Goal: Communication & Community: Share content

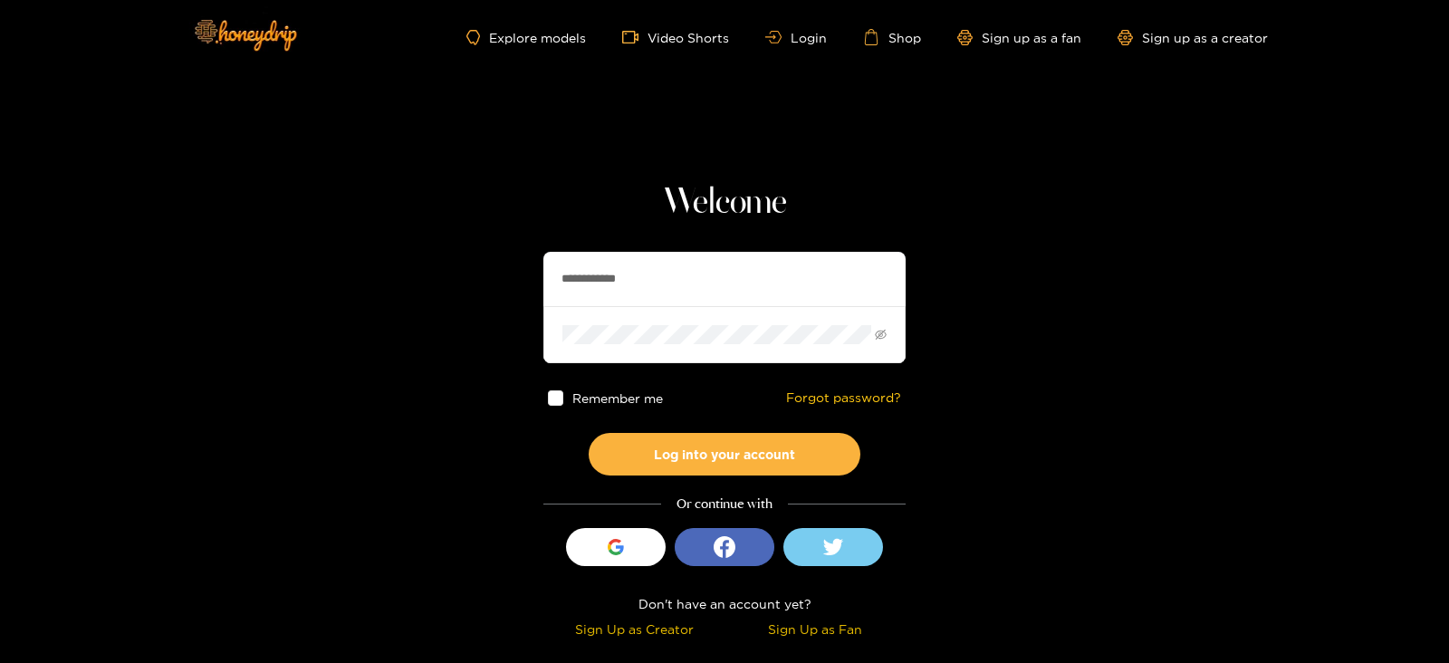
click at [586, 265] on input "**********" at bounding box center [724, 279] width 362 height 54
type input "*******"
click at [589, 433] on button "Log into your account" at bounding box center [725, 454] width 272 height 43
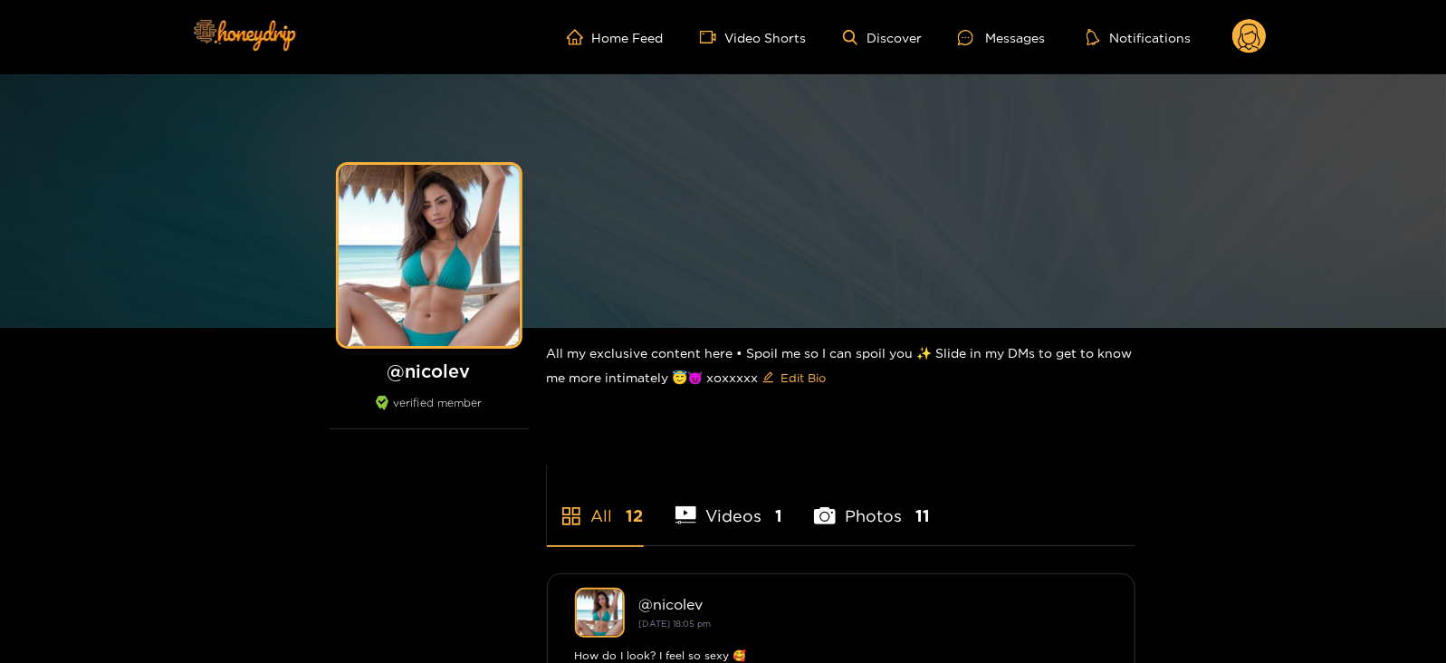
click at [1233, 39] on circle at bounding box center [1250, 36] width 34 height 34
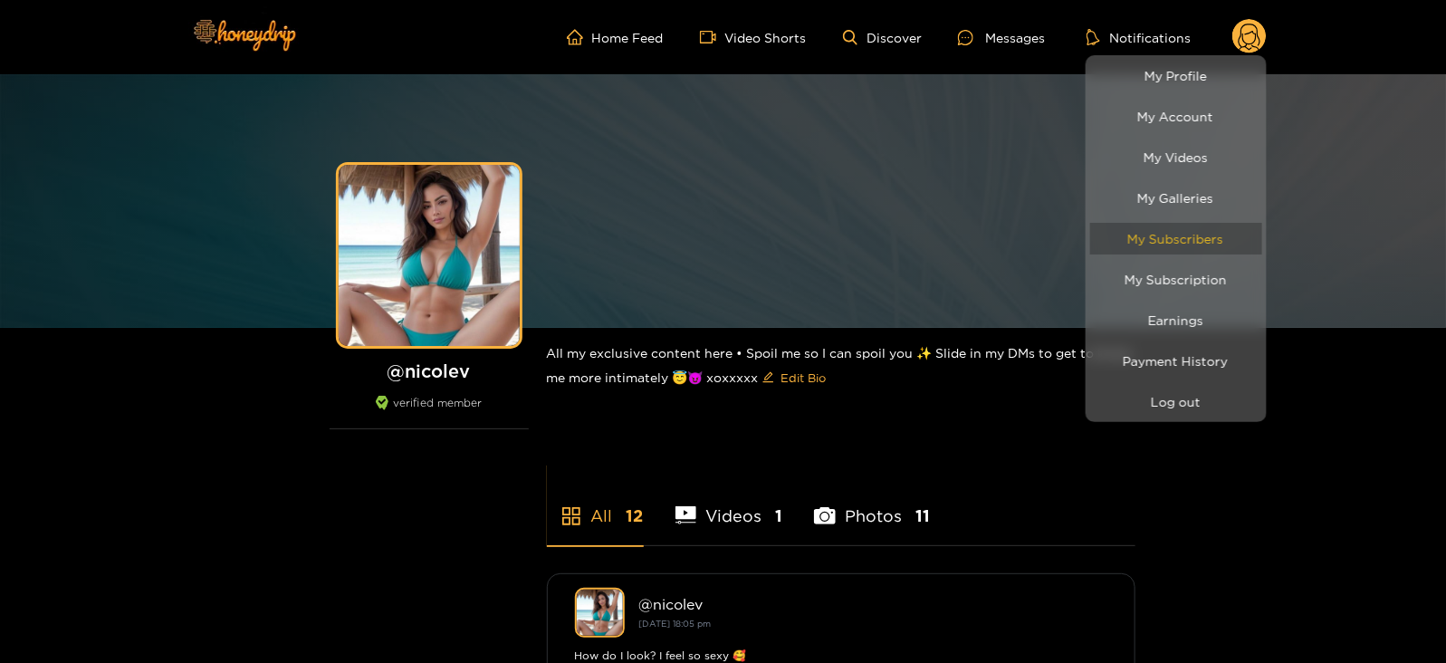
click at [1140, 246] on link "My Subscribers" at bounding box center [1176, 239] width 172 height 32
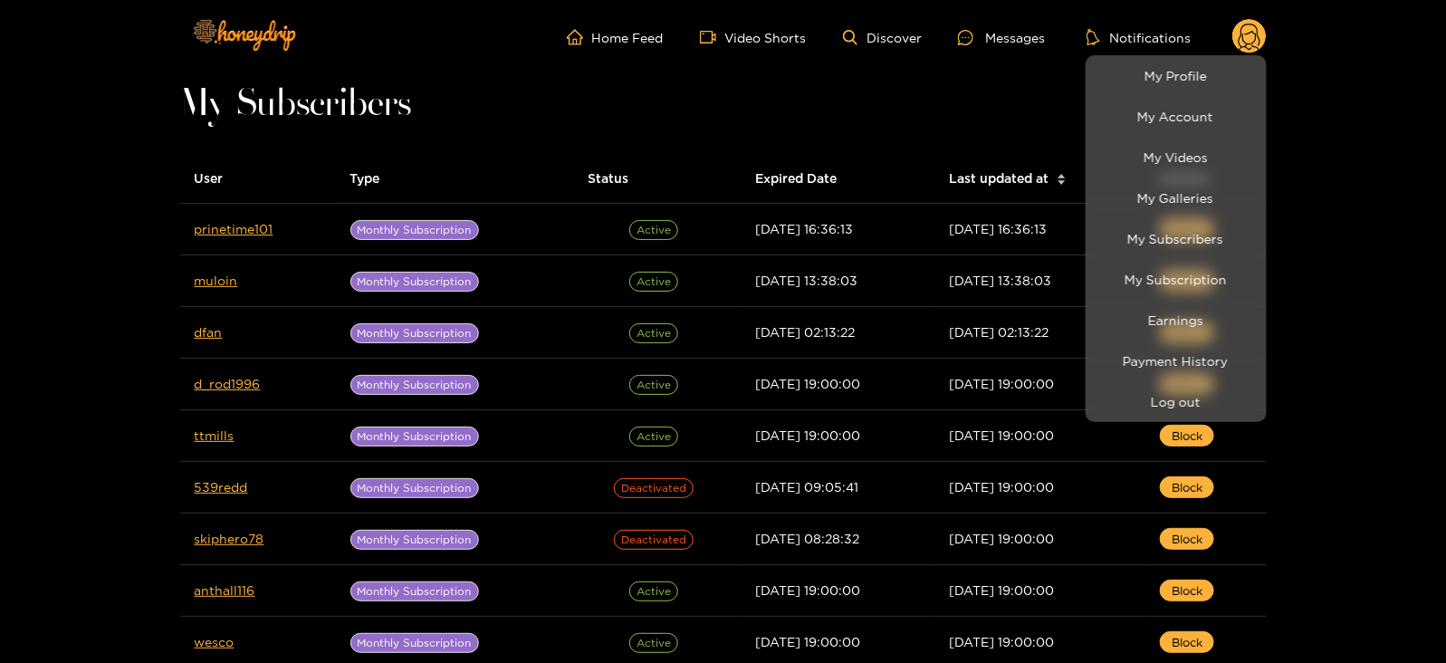
click at [249, 220] on div at bounding box center [723, 331] width 1446 height 663
click at [249, 222] on link "prinetime101" at bounding box center [234, 229] width 79 height 14
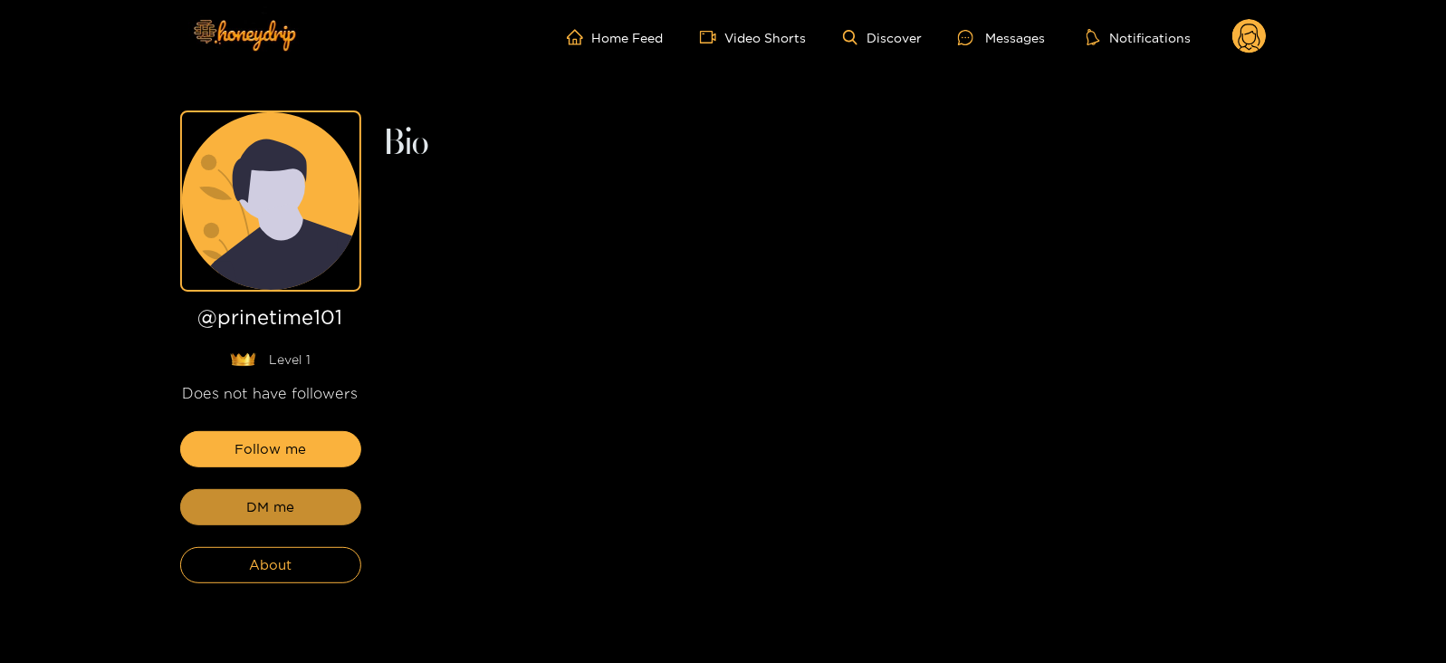
click at [235, 513] on button "DM me" at bounding box center [270, 507] width 181 height 36
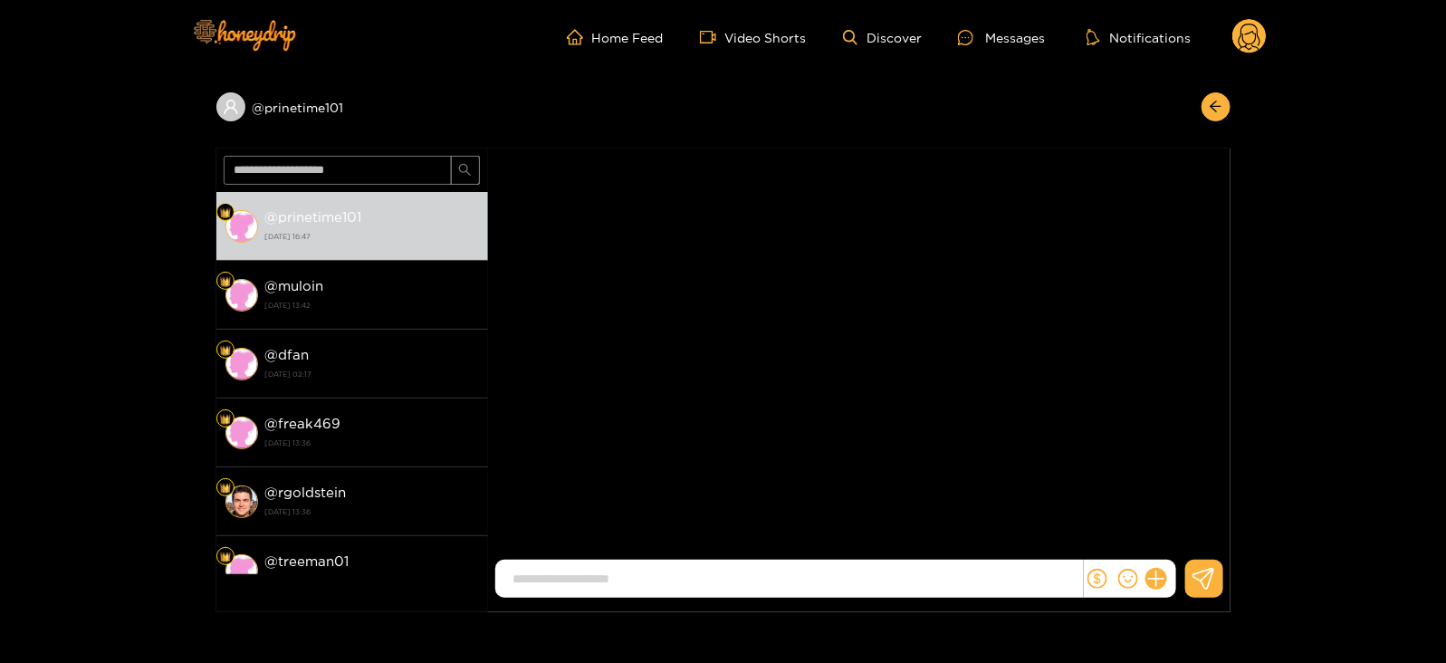
click at [1155, 593] on div at bounding box center [1130, 579] width 92 height 38
click at [1159, 588] on button at bounding box center [1156, 578] width 31 height 31
click at [1191, 530] on icon at bounding box center [1189, 535] width 17 height 17
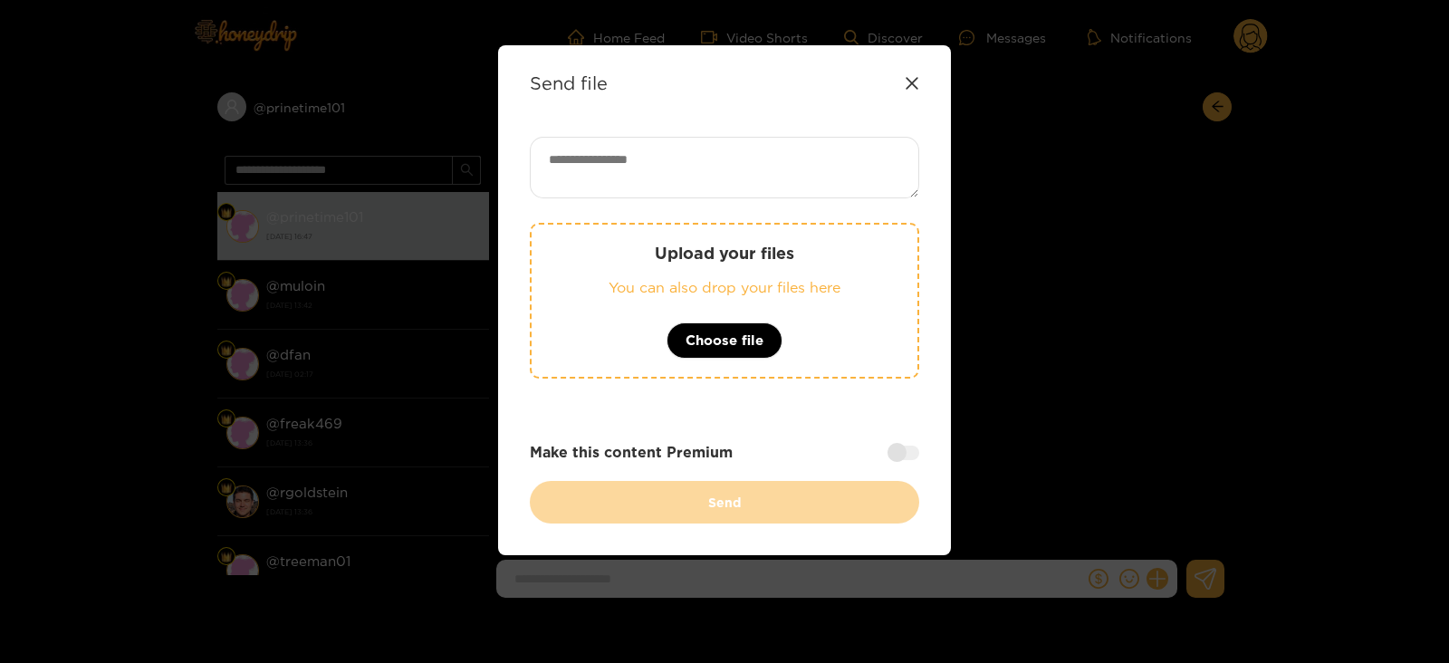
click at [669, 168] on textarea at bounding box center [724, 168] width 389 height 62
paste textarea "**********"
type textarea "**********"
click at [659, 280] on p "You can also drop your files here" at bounding box center [724, 287] width 313 height 21
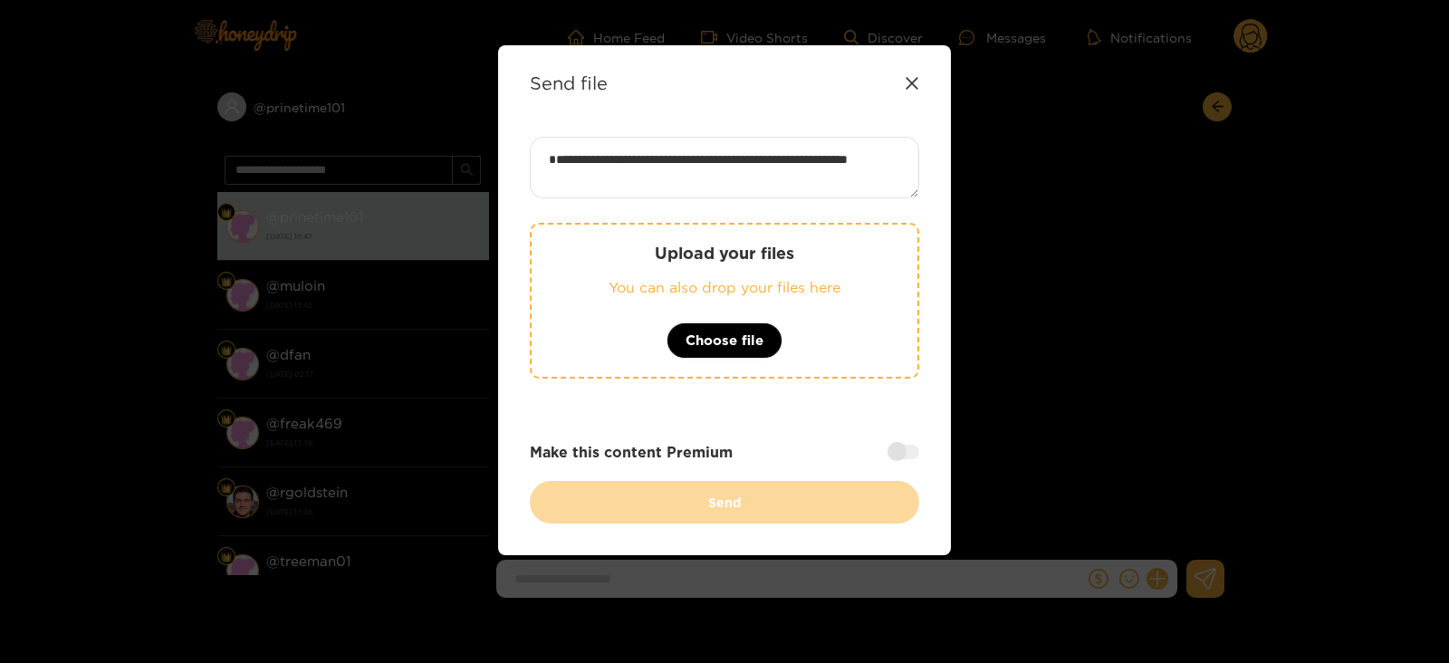
click at [629, 287] on p "You can also drop your files here" at bounding box center [724, 287] width 313 height 21
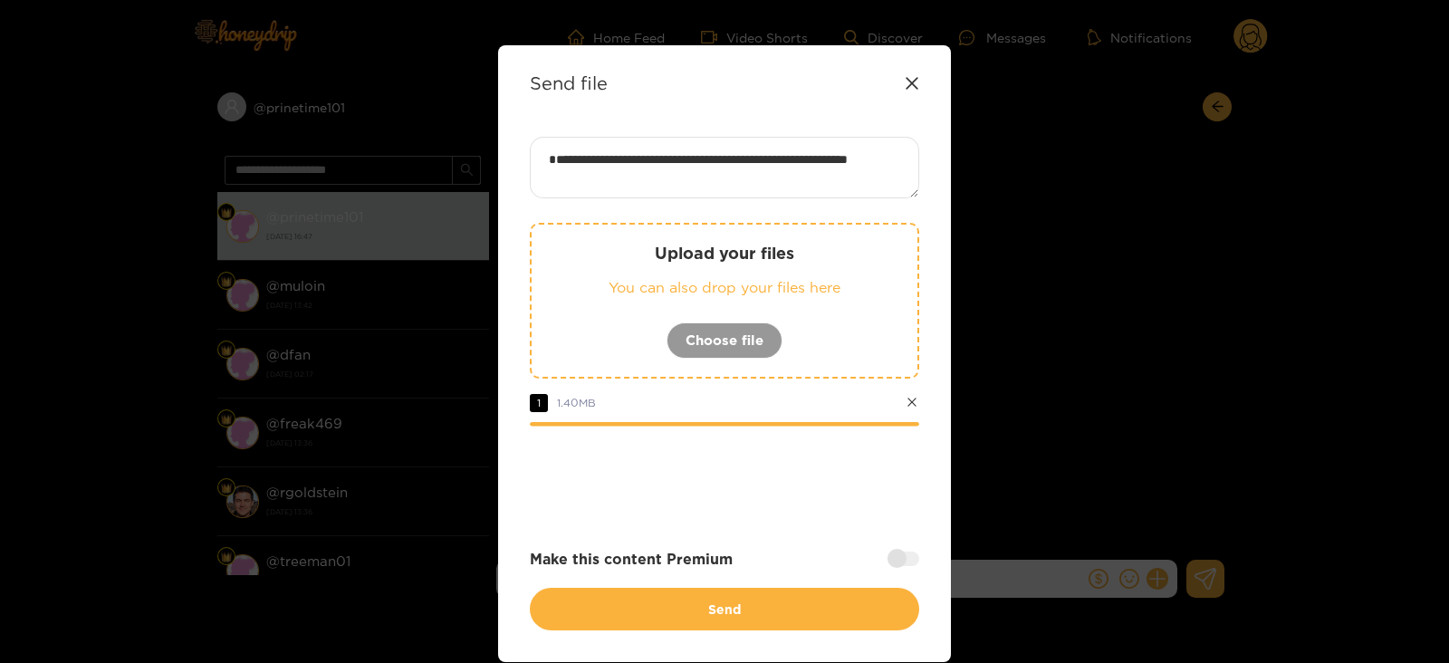
click at [902, 549] on div "Make this content Premium" at bounding box center [724, 559] width 389 height 21
click at [897, 554] on div at bounding box center [904, 559] width 32 height 14
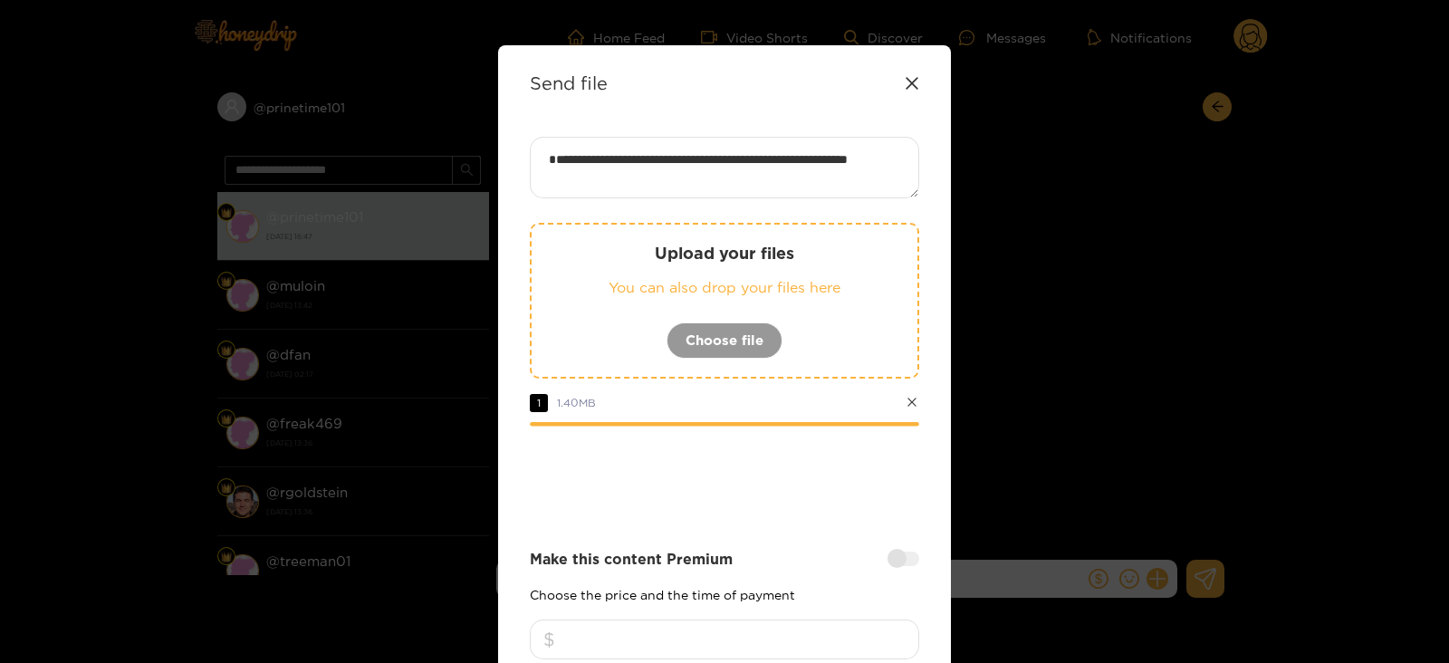
click at [783, 641] on input "number" at bounding box center [724, 640] width 389 height 40
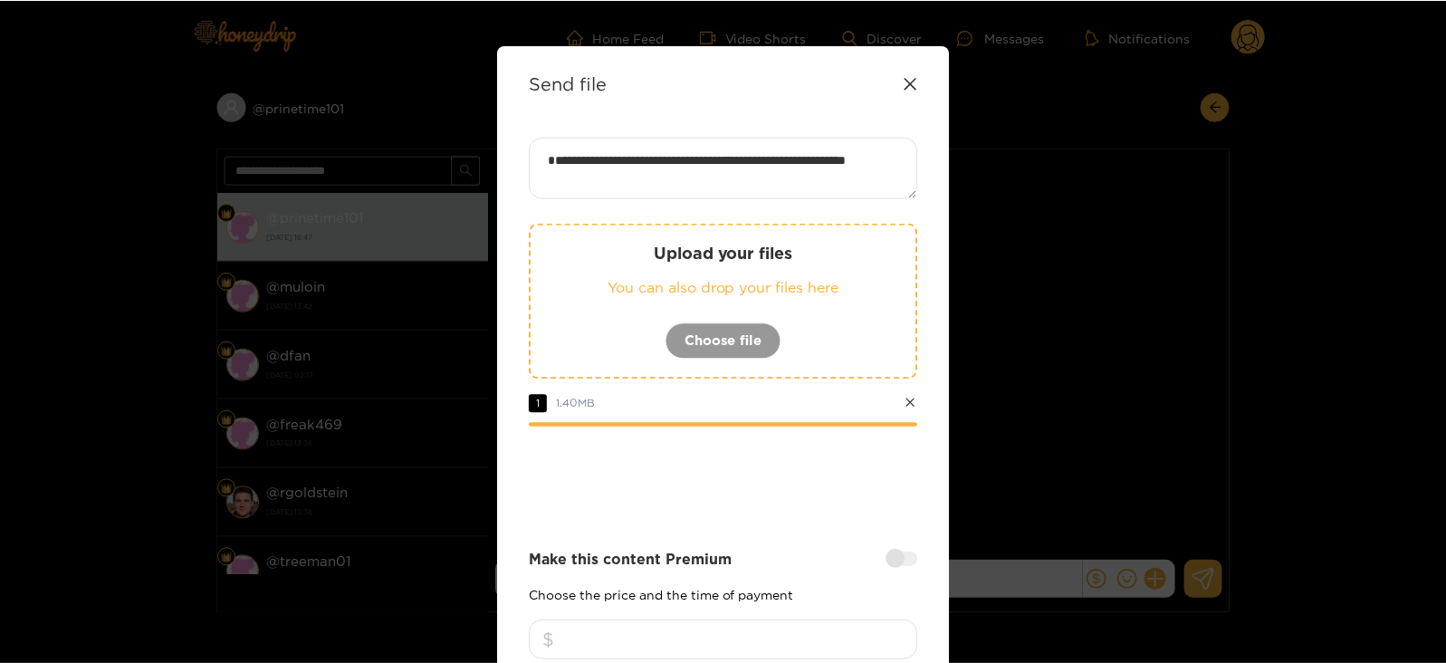
scroll to position [217, 0]
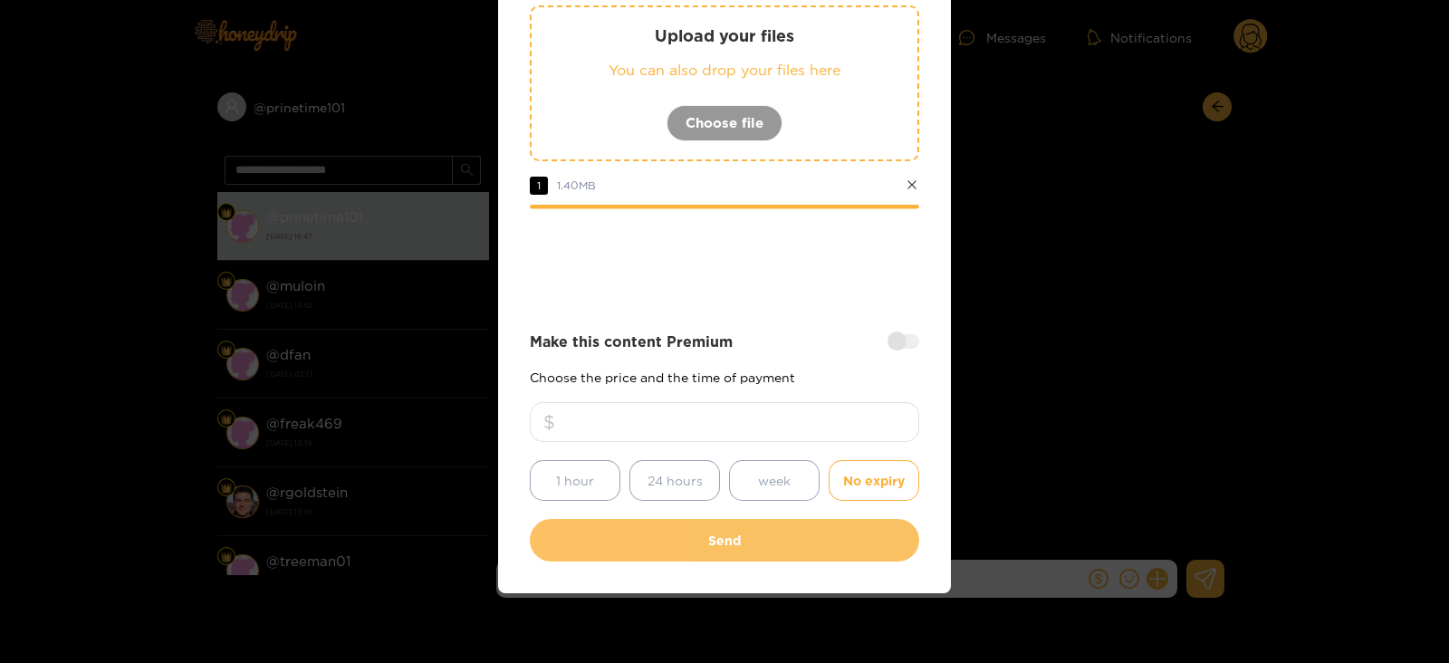
type input "**"
click at [747, 528] on button "Send" at bounding box center [724, 540] width 389 height 43
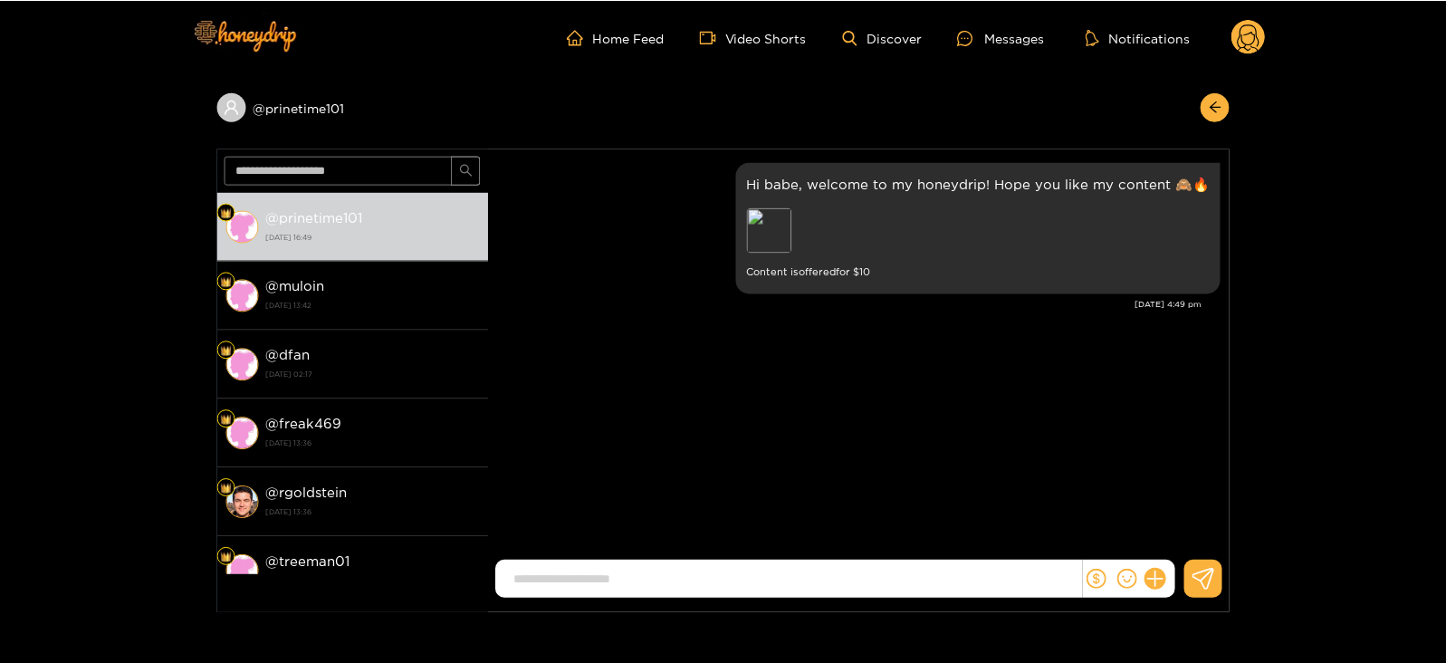
scroll to position [110, 0]
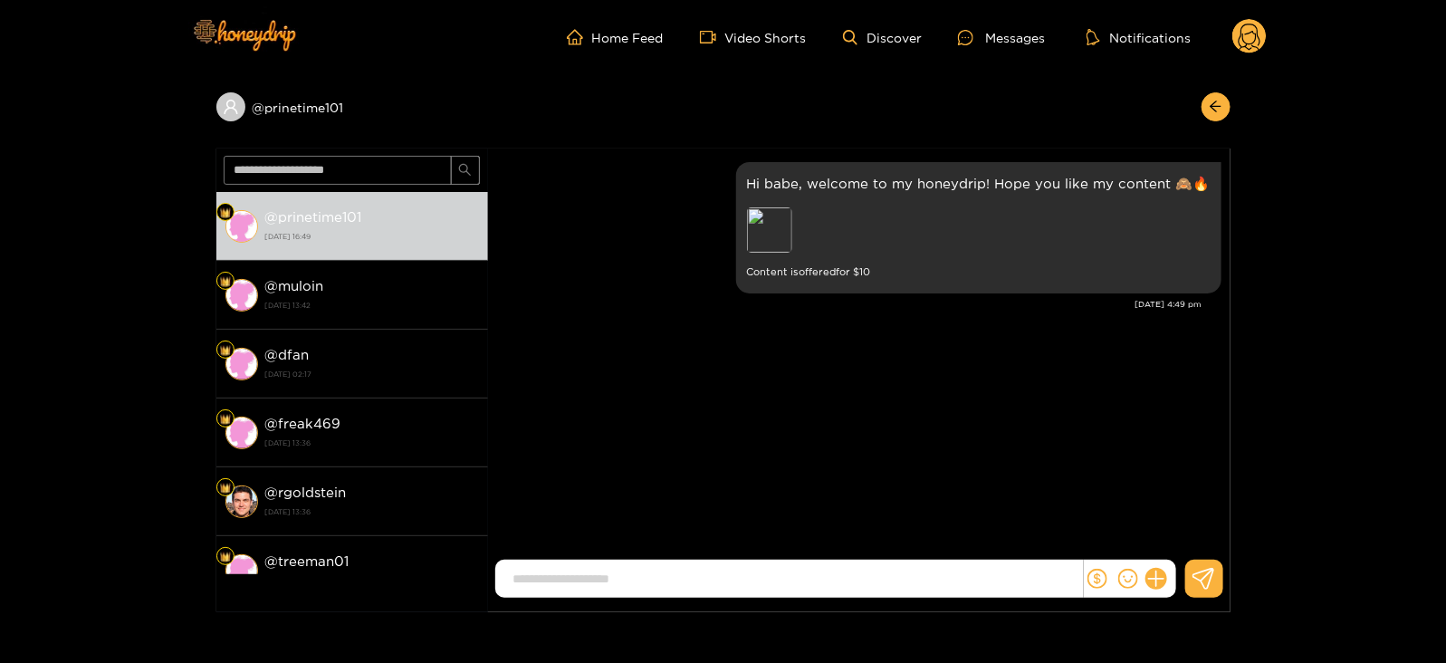
click at [1231, 47] on ul "Home Feed Video Shorts Discover Messages Notifications" at bounding box center [917, 37] width 700 height 36
click at [1249, 43] on circle at bounding box center [1250, 36] width 34 height 34
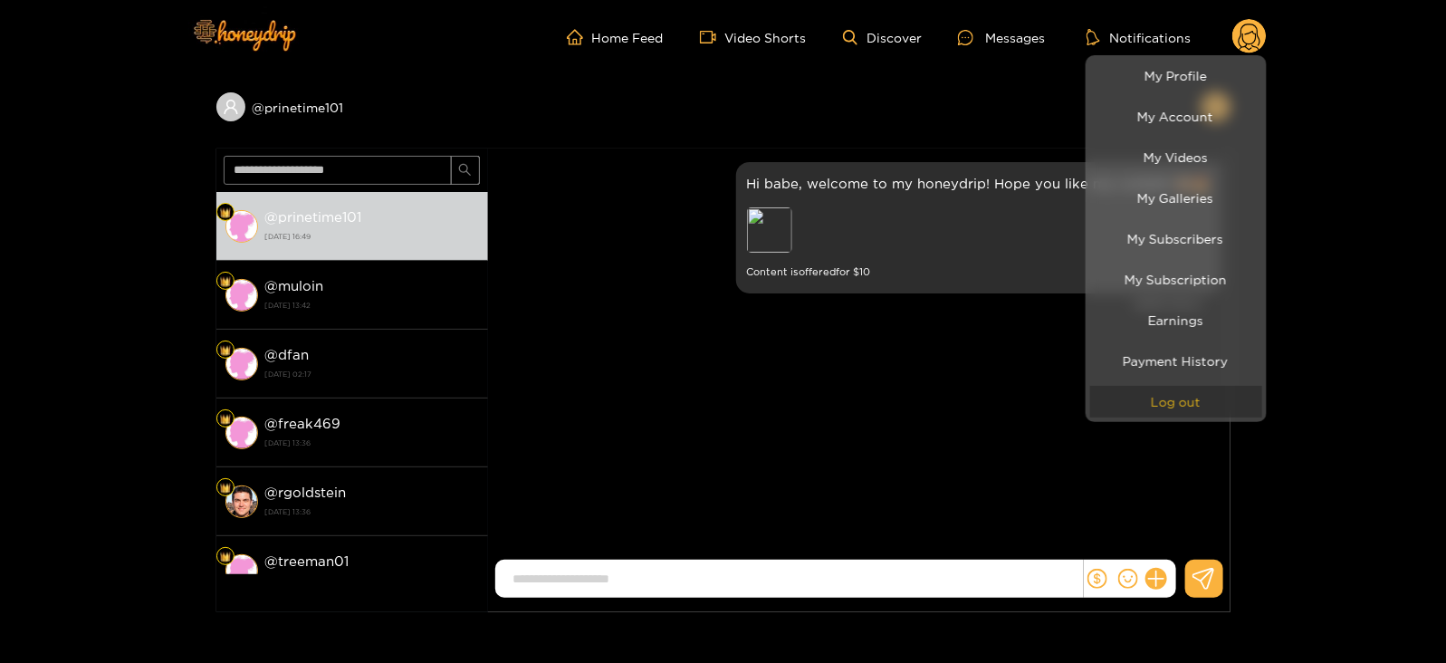
click at [1130, 389] on button "Log out" at bounding box center [1176, 402] width 172 height 32
